Goal: Check status: Check status

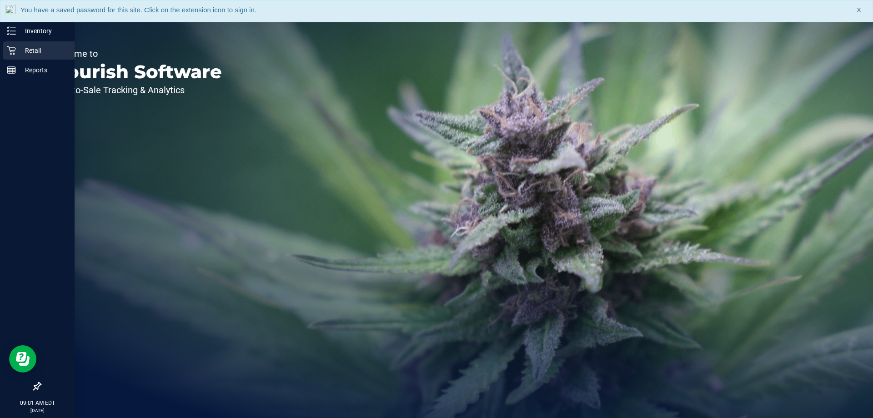
click at [20, 51] on p "Retail" at bounding box center [43, 50] width 55 height 11
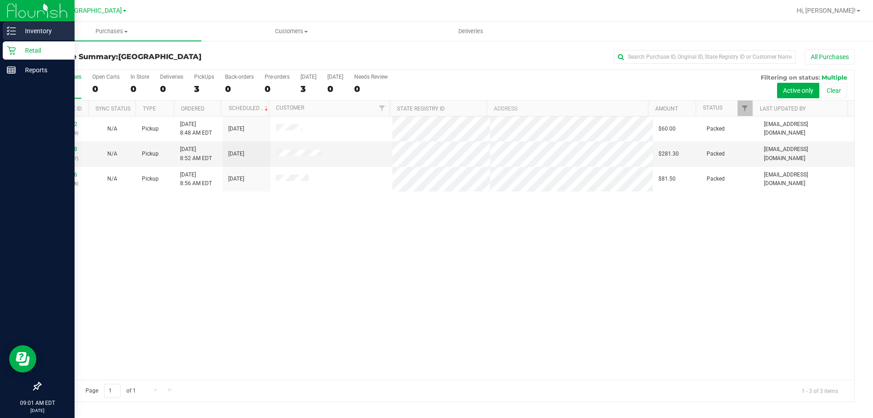
click at [14, 30] on icon at bounding box center [11, 30] width 9 height 9
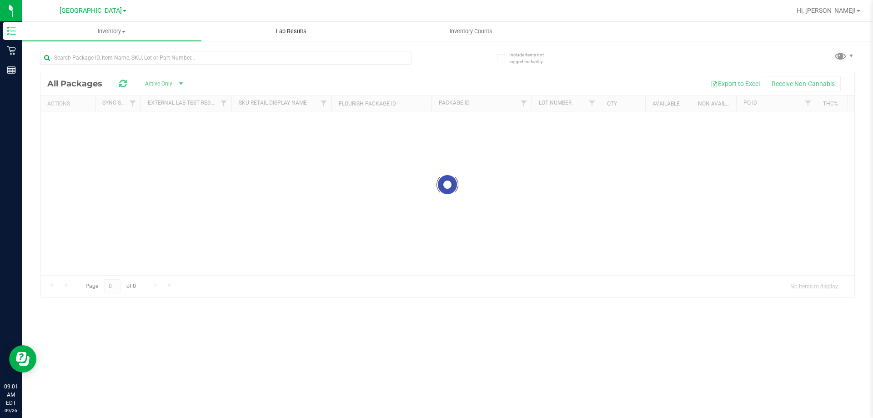
click at [298, 31] on span "Lab Results" at bounding box center [291, 31] width 55 height 8
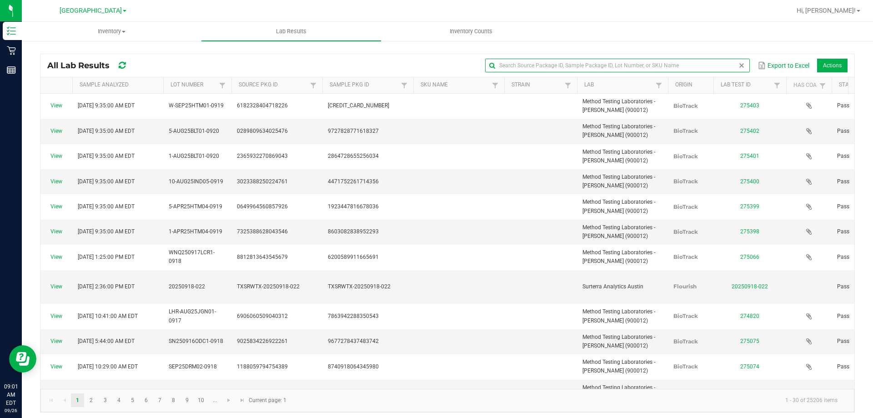
click at [718, 67] on input "text" at bounding box center [617, 66] width 264 height 14
click at [577, 63] on input "text" at bounding box center [617, 66] width 264 height 14
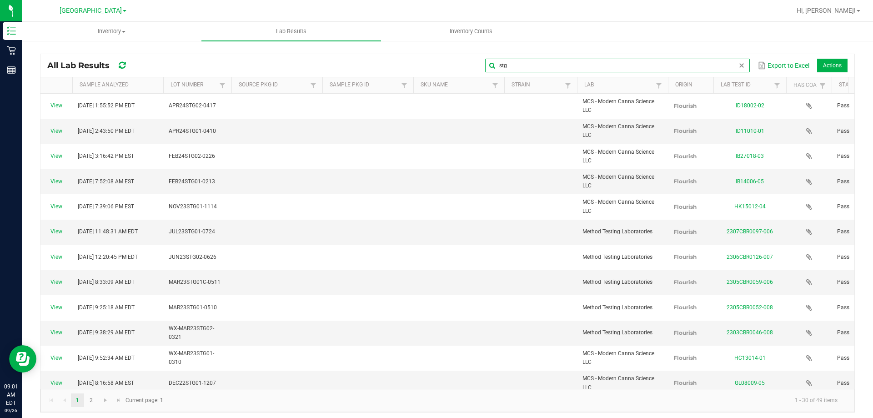
drag, startPoint x: 563, startPoint y: 66, endPoint x: 445, endPoint y: 74, distance: 118.5
click at [445, 74] on div "All Lab Results stg Export to Excel Actions" at bounding box center [447, 65] width 814 height 23
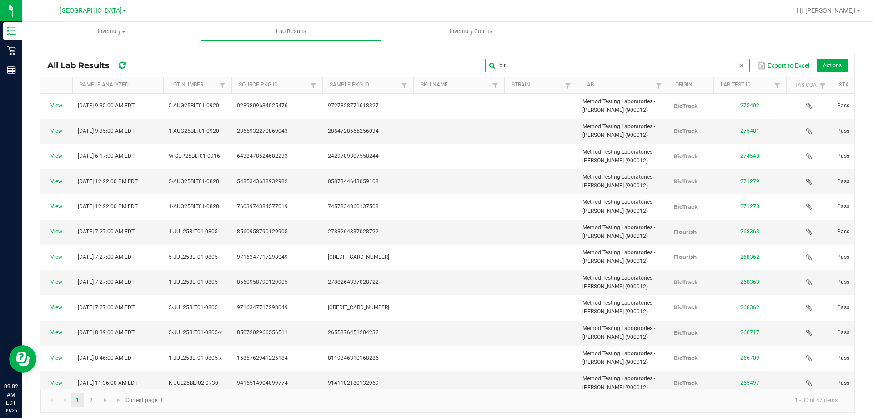
click at [499, 63] on input "blt" at bounding box center [617, 66] width 264 height 14
type input "aml"
click at [738, 63] on span at bounding box center [741, 65] width 7 height 7
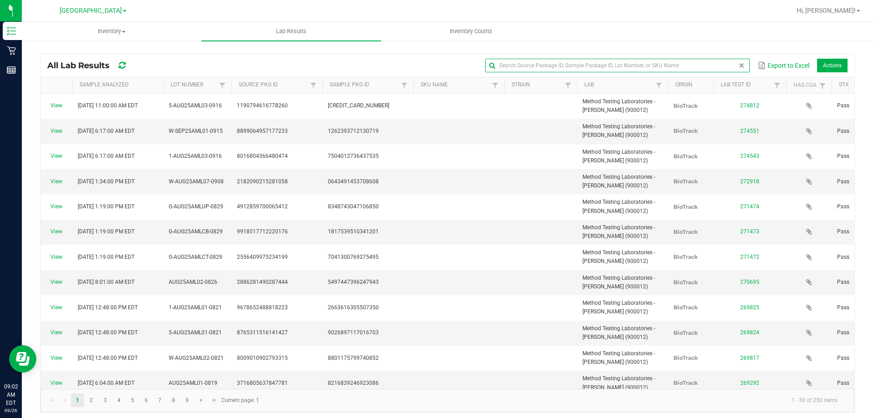
click at [574, 65] on div "Inventory All packages All inventory Waste log Lab Results Inventory Counts All…" at bounding box center [448, 220] width 852 height 396
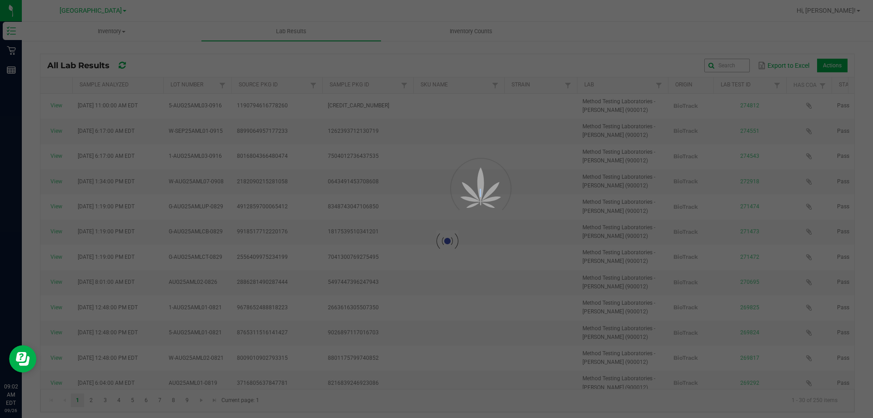
click at [574, 65] on div at bounding box center [436, 209] width 873 height 418
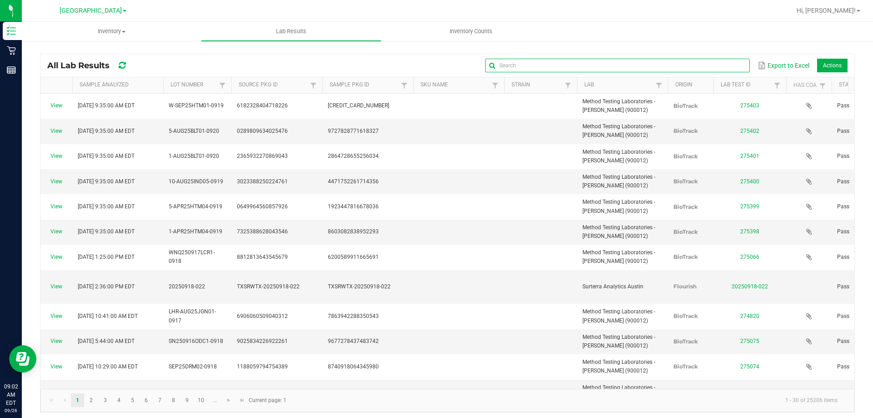
click at [715, 66] on input "text" at bounding box center [617, 66] width 264 height 14
type input "t17"
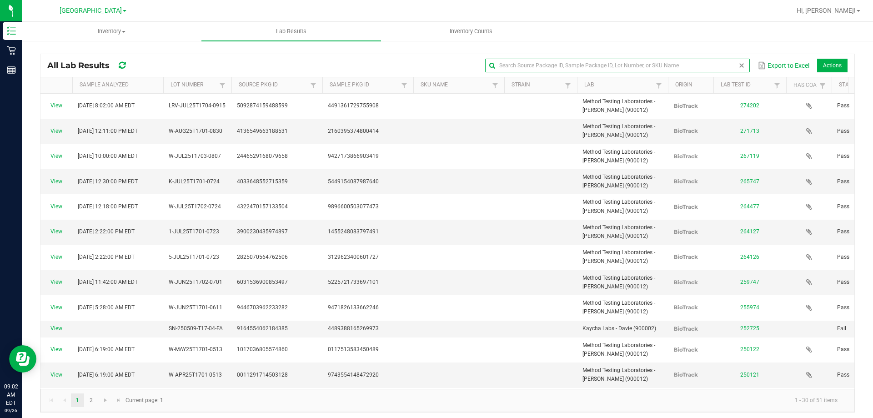
click at [738, 66] on span at bounding box center [741, 65] width 7 height 7
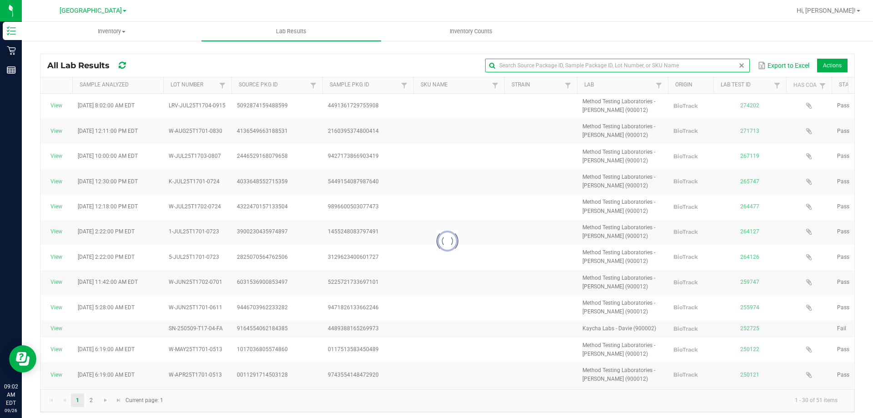
click at [558, 66] on input "text" at bounding box center [617, 66] width 264 height 14
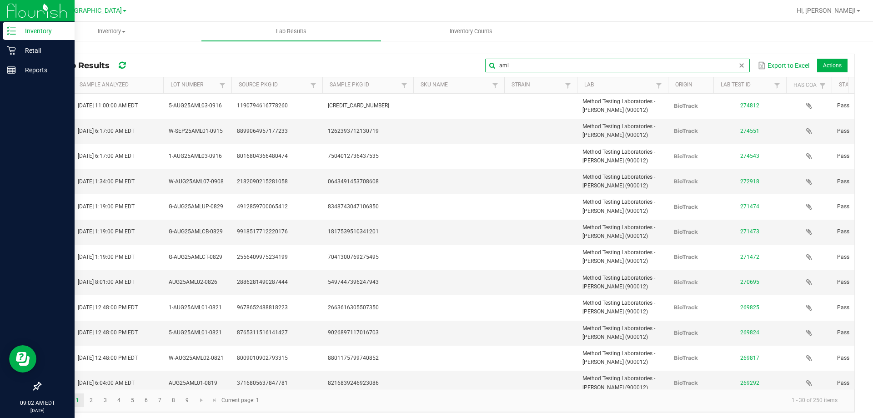
type input "aml"
click at [26, 29] on p "Inventory" at bounding box center [43, 30] width 55 height 11
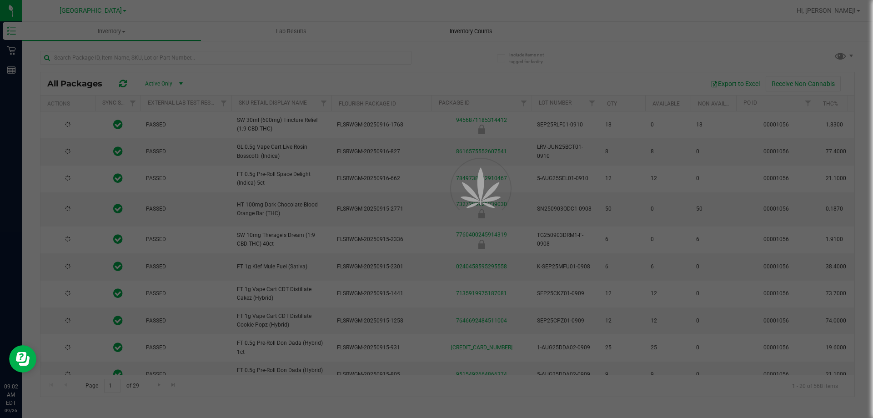
click at [487, 32] on div at bounding box center [436, 209] width 873 height 418
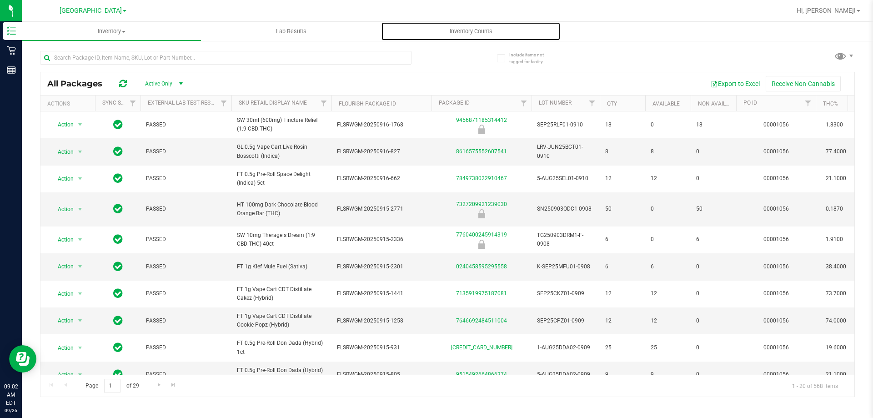
click at [488, 32] on span "Inventory Counts" at bounding box center [471, 31] width 67 height 8
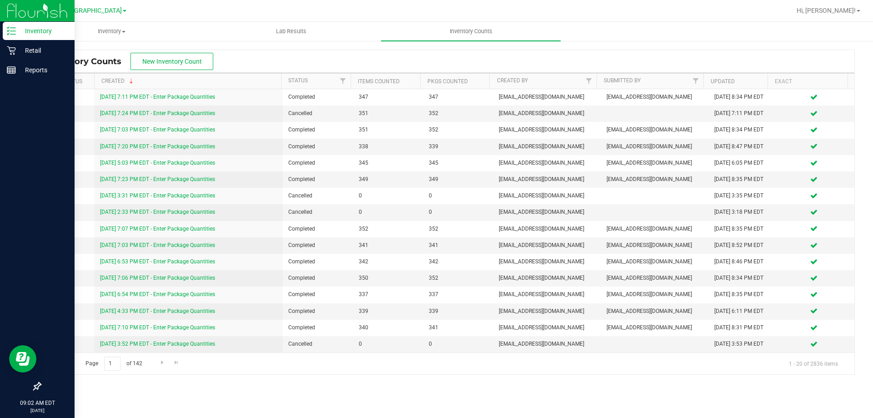
click at [8, 31] on icon at bounding box center [8, 30] width 2 height 1
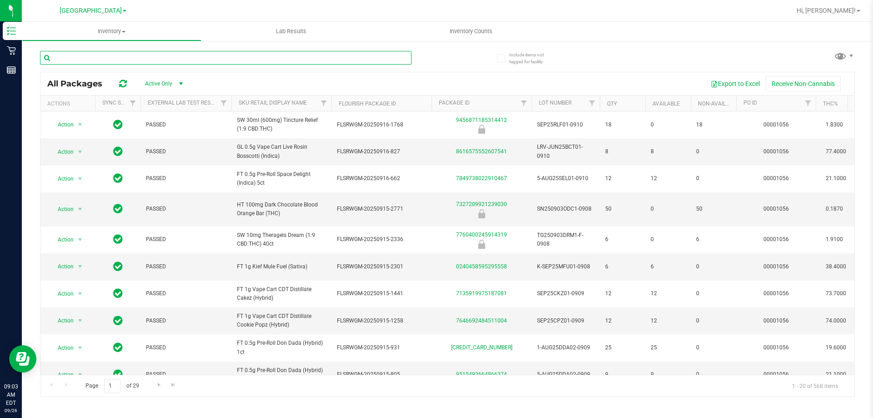
click at [190, 57] on input "text" at bounding box center [226, 58] width 372 height 14
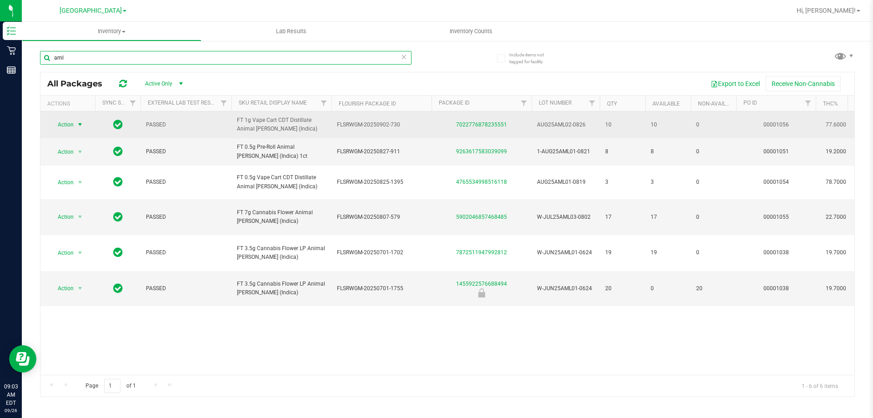
type input "aml"
click at [80, 123] on span "select" at bounding box center [79, 124] width 7 height 7
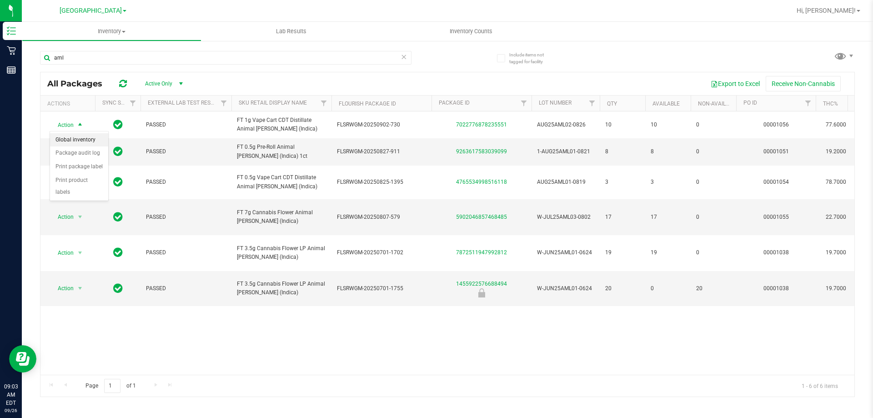
click at [84, 141] on li "Global inventory" at bounding box center [79, 140] width 58 height 14
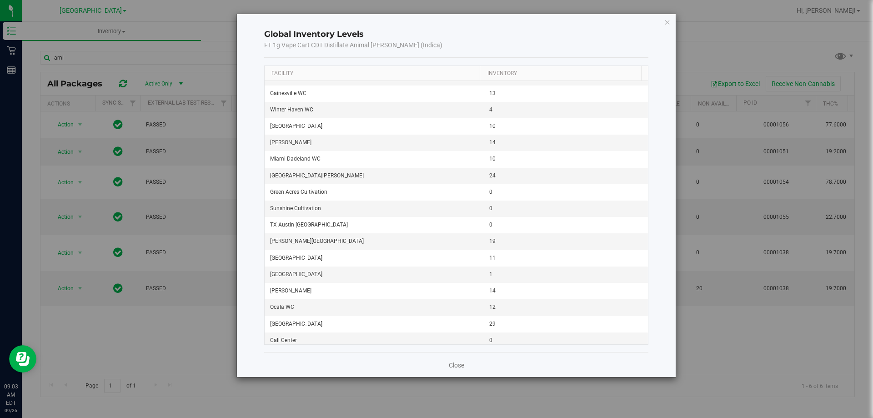
scroll to position [1152, 0]
click at [469, 363] on div "Close" at bounding box center [456, 364] width 385 height 25
click at [439, 367] on div "Close" at bounding box center [456, 364] width 385 height 25
click at [450, 366] on link "Close" at bounding box center [456, 365] width 15 height 9
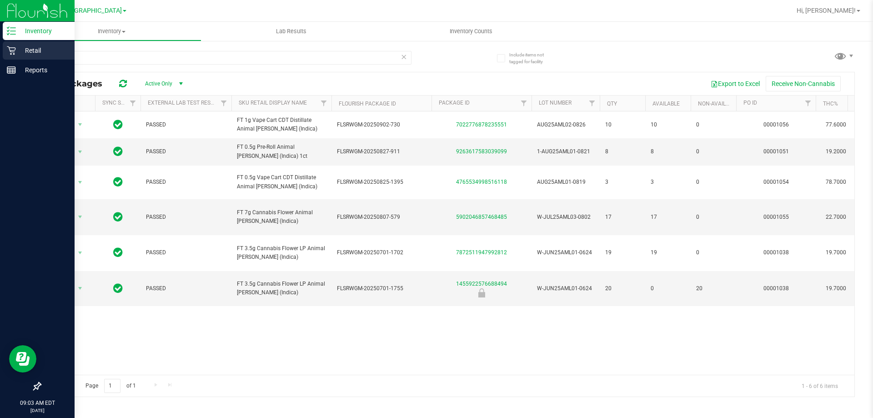
click at [18, 50] on p "Retail" at bounding box center [43, 50] width 55 height 11
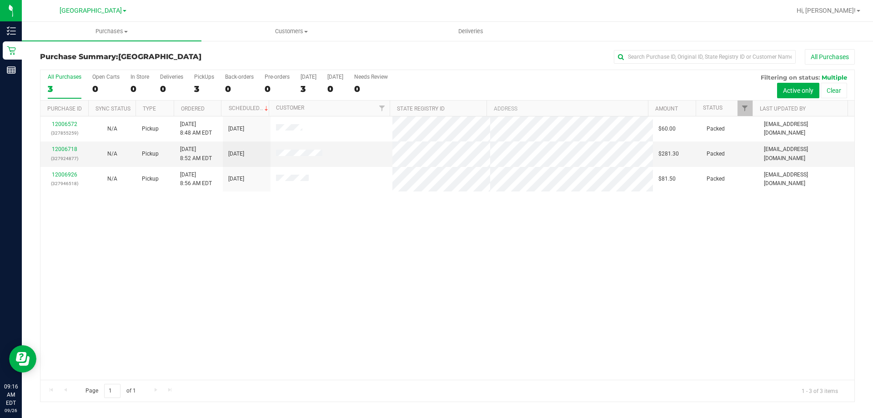
click at [292, 356] on div "12006572 (327855259) N/A Pickup [DATE] 8:48 AM EDT 9/26/2025 $60.00 Packed [EMA…" at bounding box center [447, 247] width 814 height 263
click at [347, 365] on div "12006572 (327855259) N/A Pickup [DATE] 8:48 AM EDT 9/26/2025 $60.00 Packed [EMA…" at bounding box center [447, 247] width 814 height 263
click at [71, 285] on div "12006572 (327855259) N/A Pickup [DATE] 8:48 AM EDT 9/26/2025 $60.00 Packed [EMA…" at bounding box center [447, 247] width 814 height 263
click at [332, 383] on div "Page 1 of 1 1 - 3 of 3 items" at bounding box center [447, 391] width 814 height 22
click at [280, 377] on div "12006572 (327855259) N/A Pickup [DATE] 8:48 AM EDT 9/26/2025 $60.00 Packed [EMA…" at bounding box center [447, 247] width 814 height 263
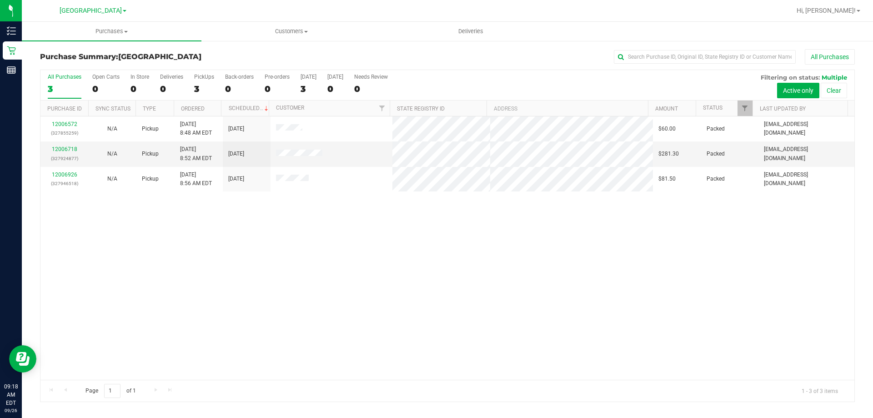
click at [313, 307] on div "12006572 (327855259) N/A Pickup [DATE] 8:48 AM EDT 9/26/2025 $60.00 Packed [EMA…" at bounding box center [447, 247] width 814 height 263
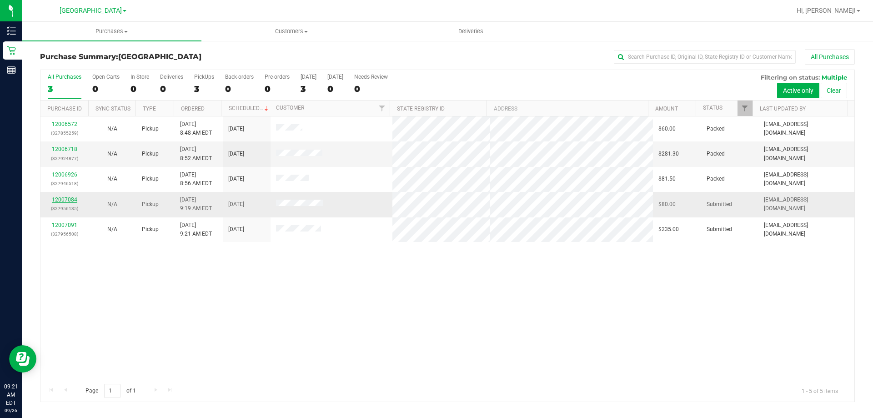
click at [62, 199] on link "12007084" at bounding box center [64, 200] width 25 height 6
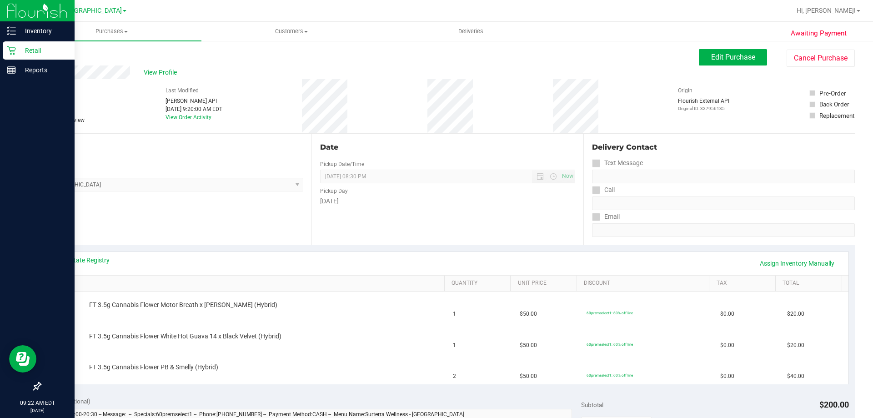
click at [8, 53] on icon at bounding box center [11, 50] width 9 height 9
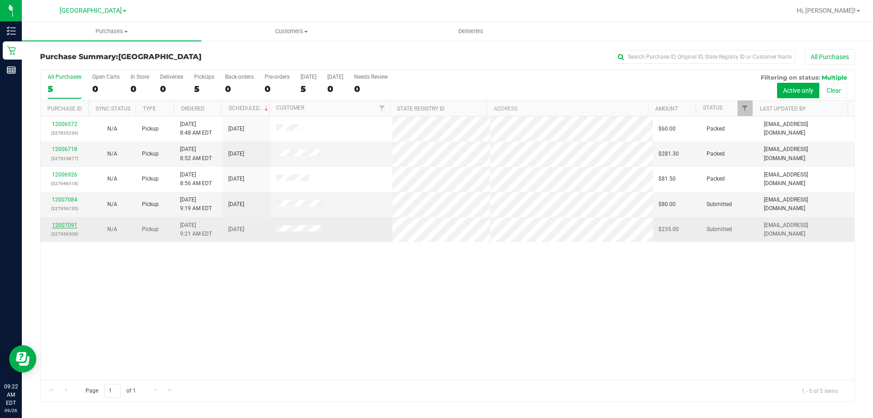
click at [66, 223] on link "12007091" at bounding box center [64, 225] width 25 height 6
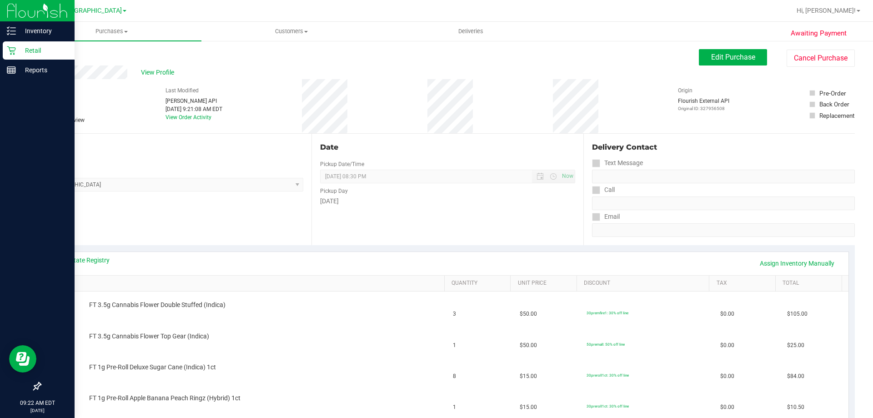
click at [13, 48] on icon at bounding box center [11, 50] width 9 height 9
